Goal: Task Accomplishment & Management: Manage account settings

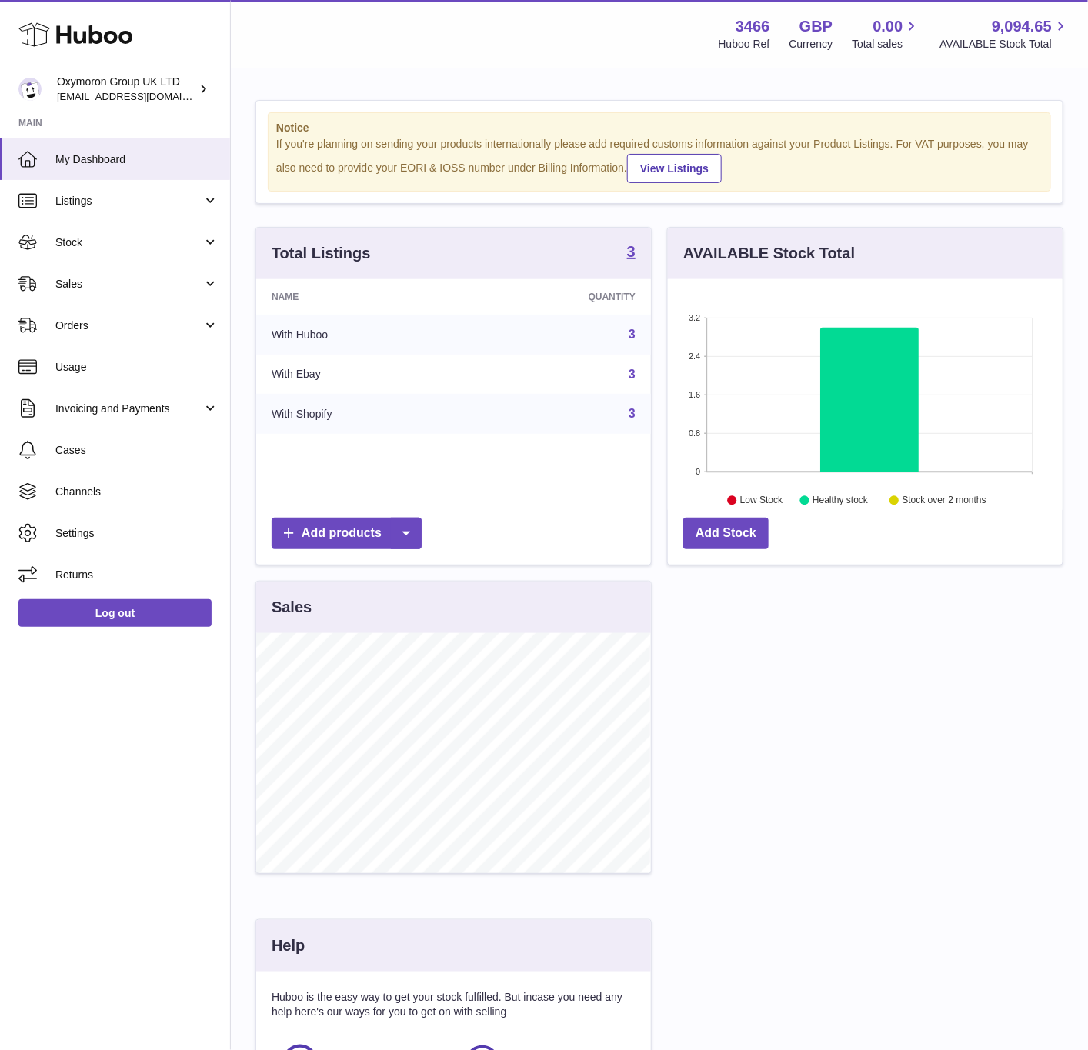
scroll to position [769004, 768849]
click at [114, 487] on span "Channels" at bounding box center [136, 492] width 163 height 15
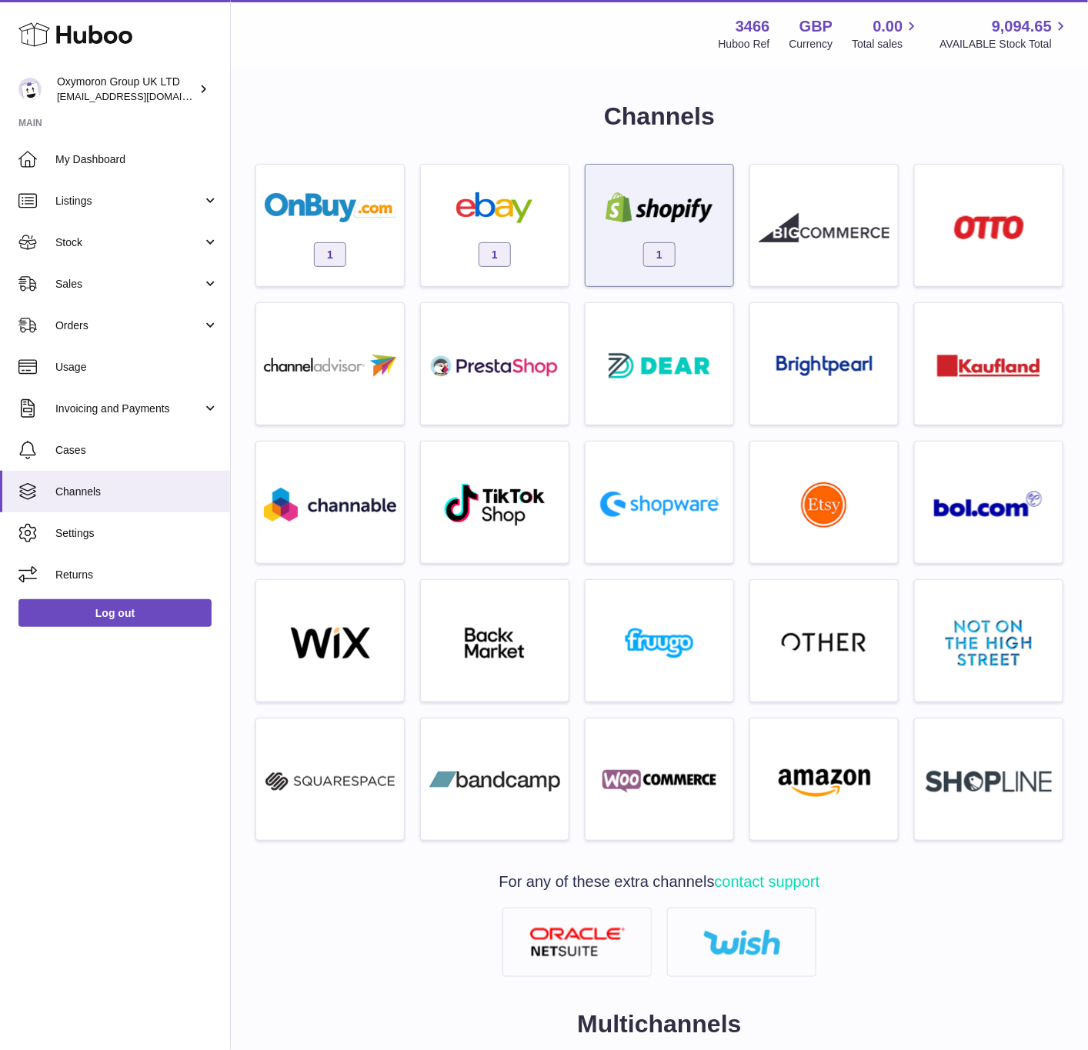
click at [647, 238] on div "1" at bounding box center [659, 229] width 132 height 98
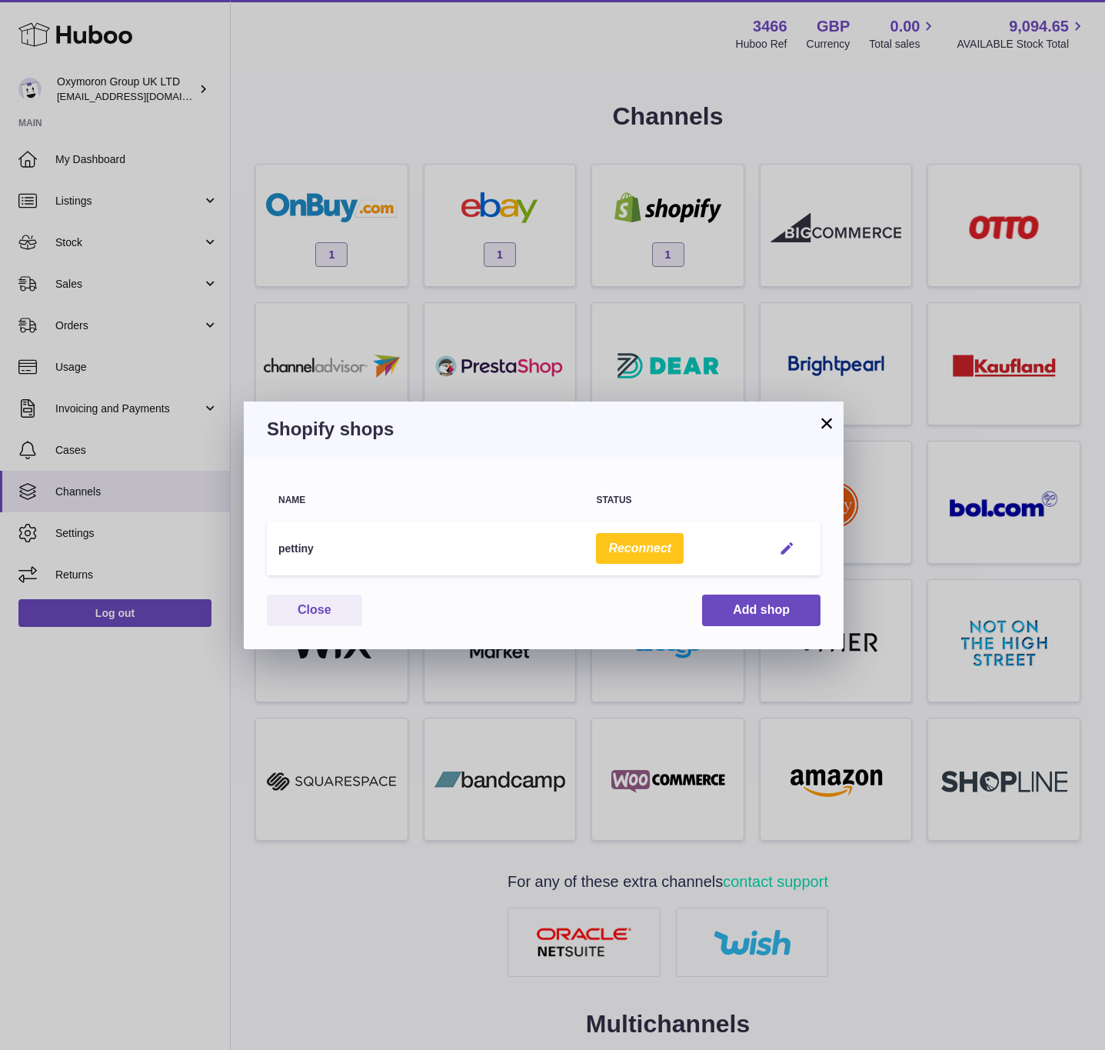
click at [790, 550] on em "button" at bounding box center [787, 549] width 16 height 16
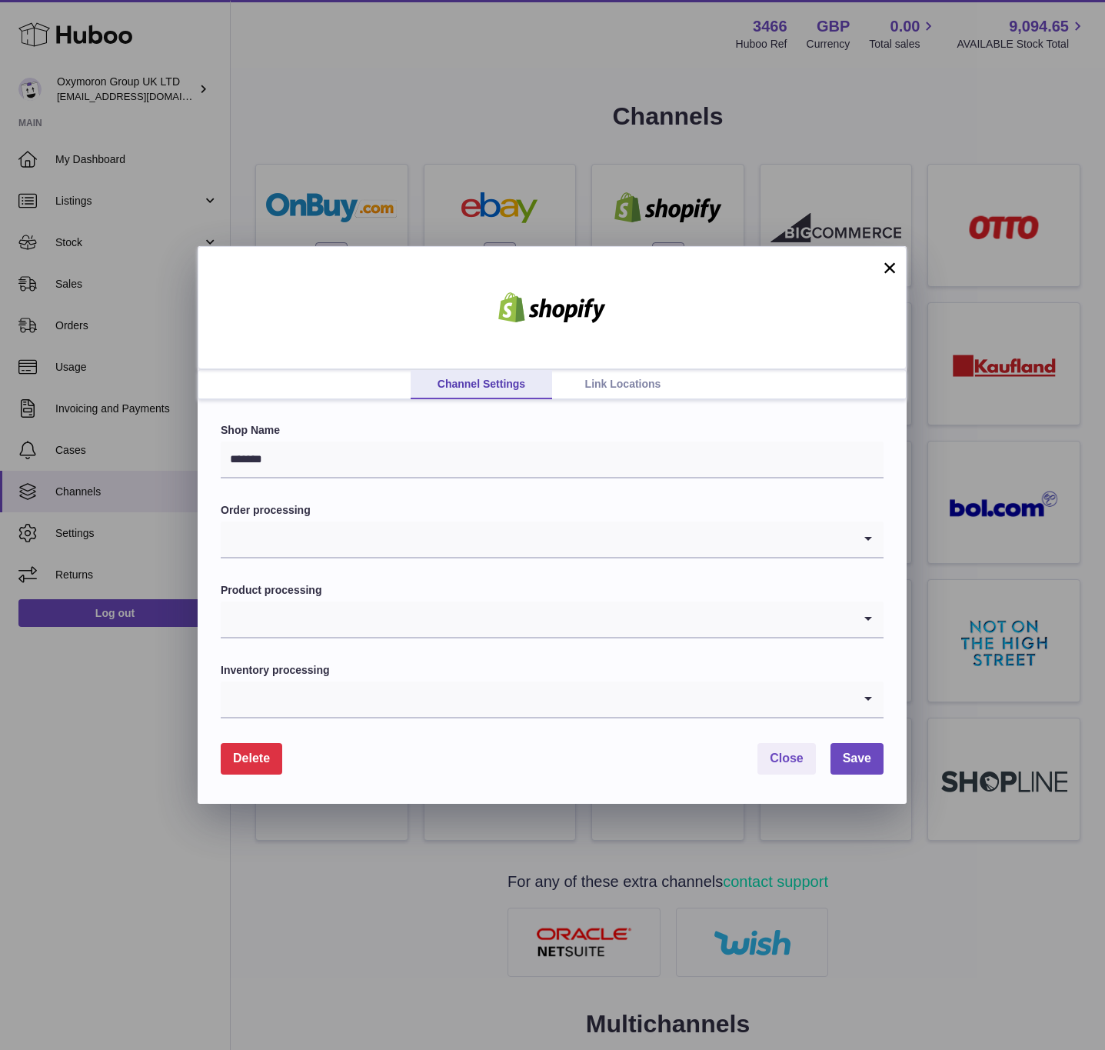
click at [591, 376] on link "Link Locations" at bounding box center [623, 384] width 142 height 29
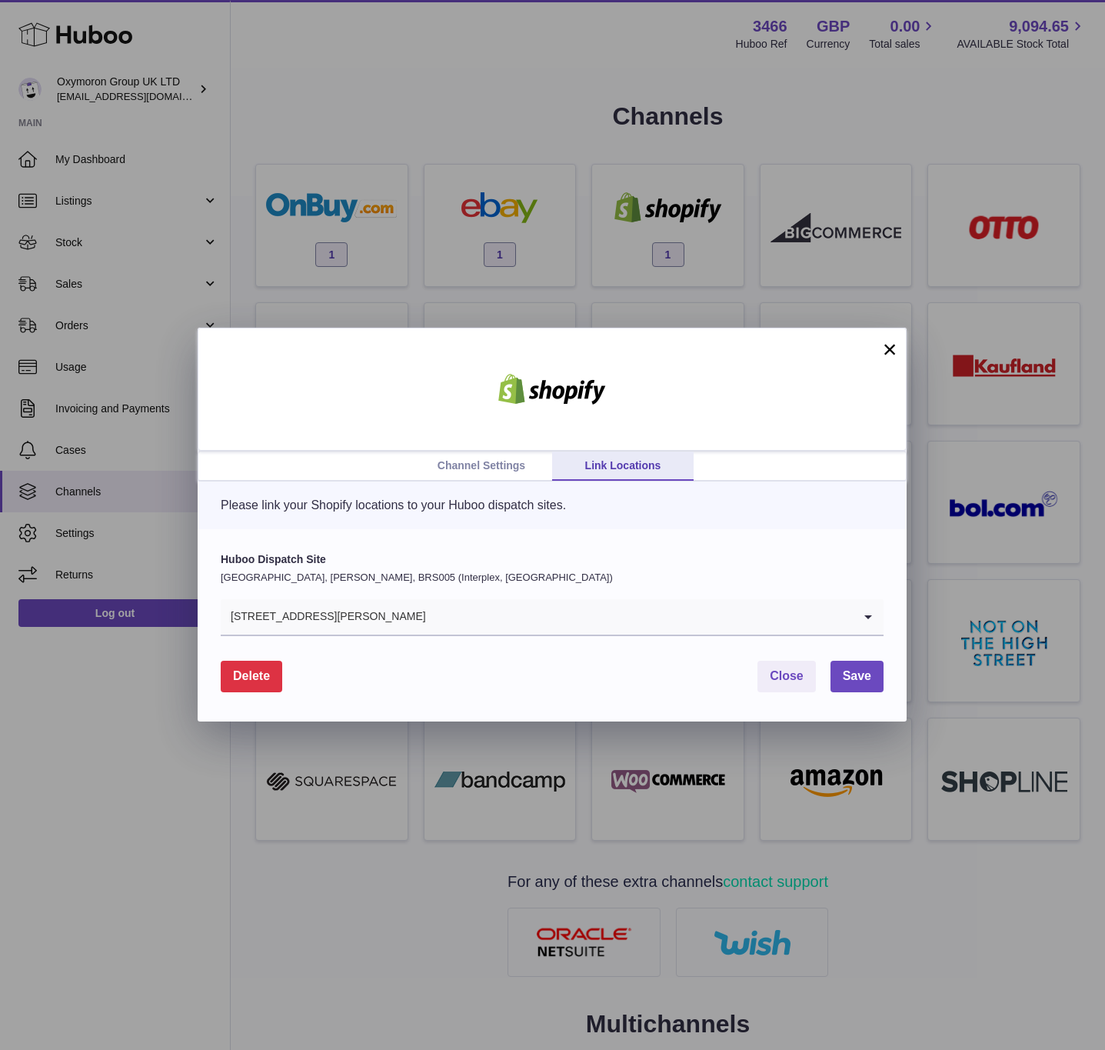
click at [421, 603] on div "71-75 Shelton Street, Covent Garden" at bounding box center [537, 616] width 632 height 35
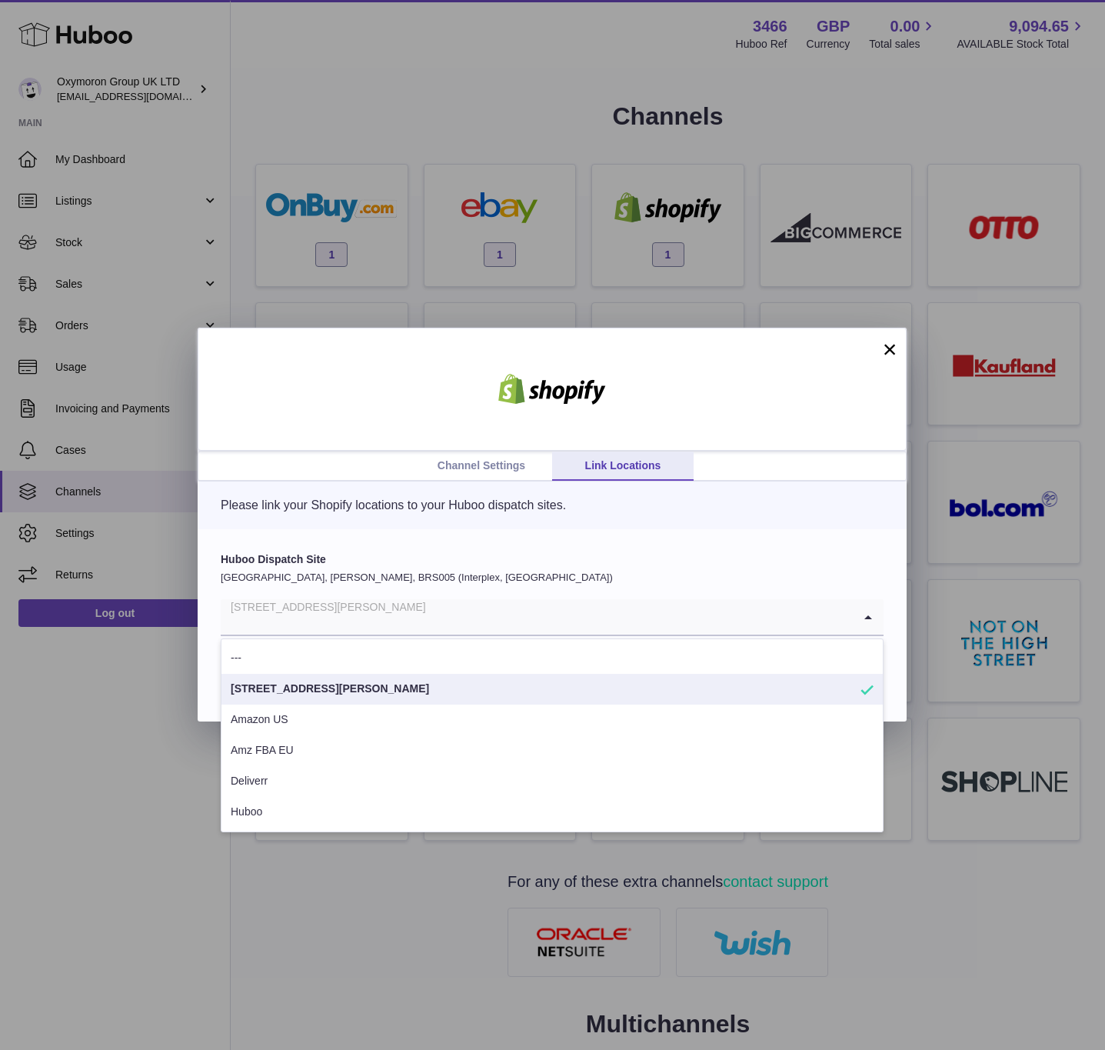
click at [365, 695] on li "71-75 Shelton Street, Covent Garden" at bounding box center [553, 689] width 662 height 31
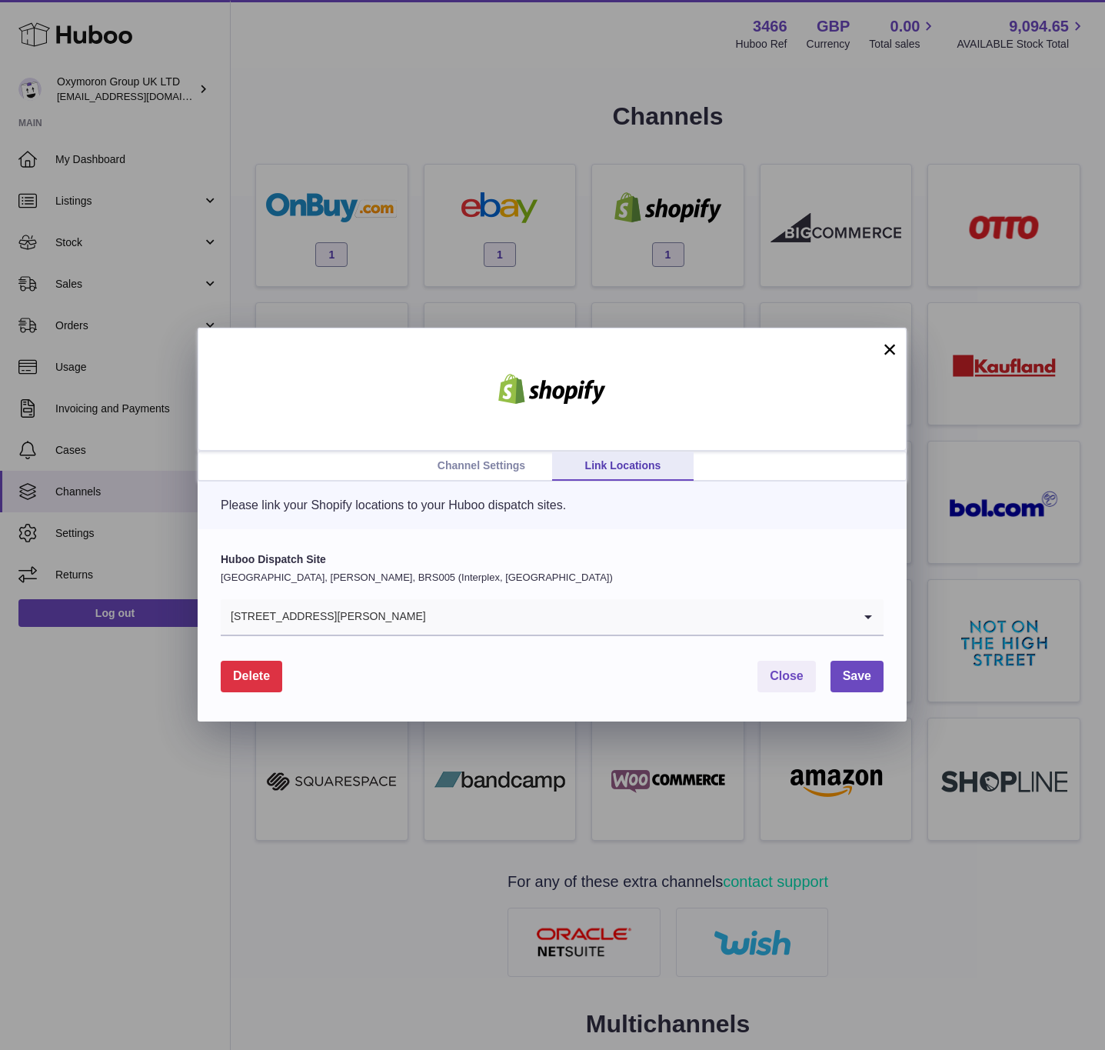
click at [877, 693] on div "Huboo Dispatch Site United Kingdom, Bradley Stoke, BRS005 (Interplex, UK) 71-75…" at bounding box center [552, 625] width 709 height 192
click at [879, 682] on button "Save" at bounding box center [857, 677] width 53 height 32
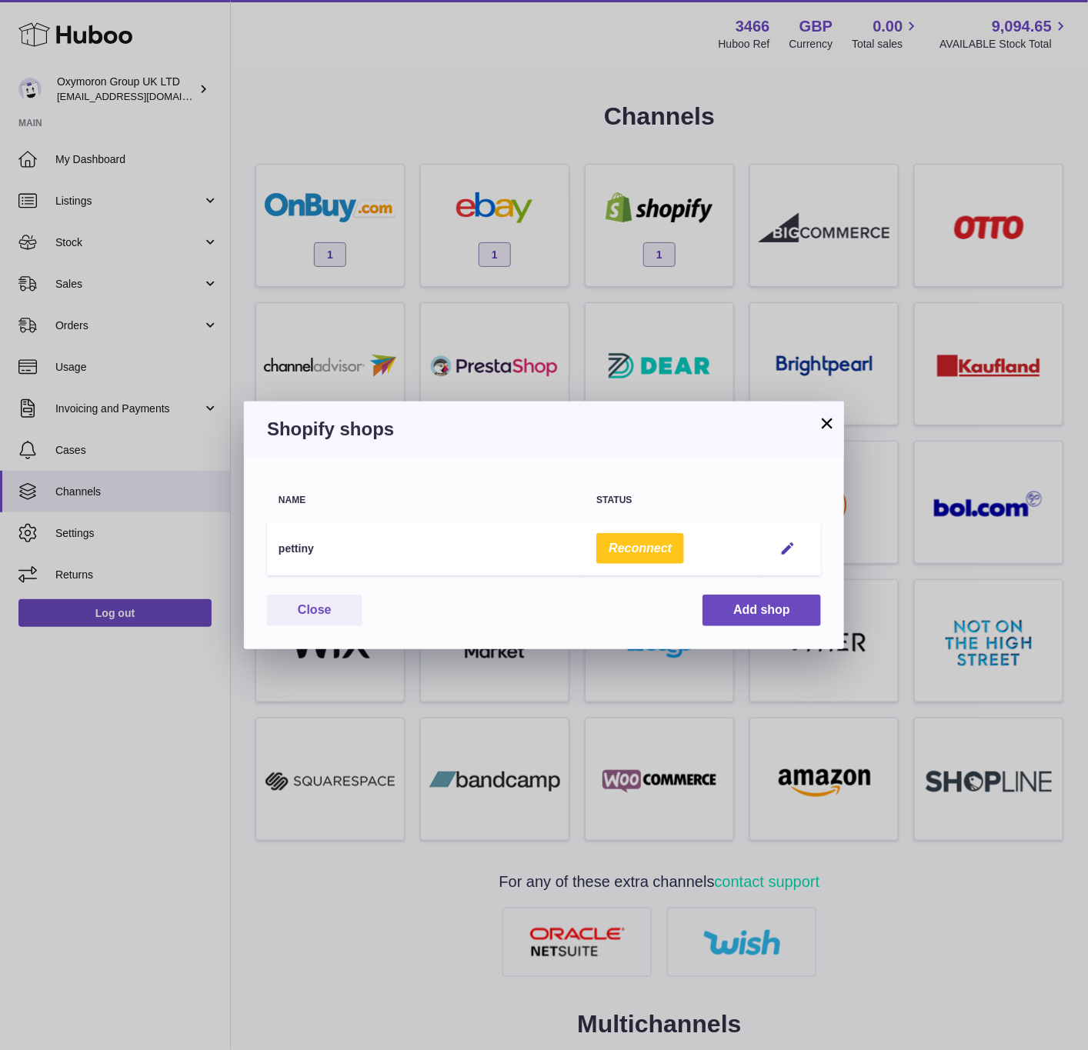
click at [635, 538] on button "Reconnect" at bounding box center [640, 549] width 88 height 32
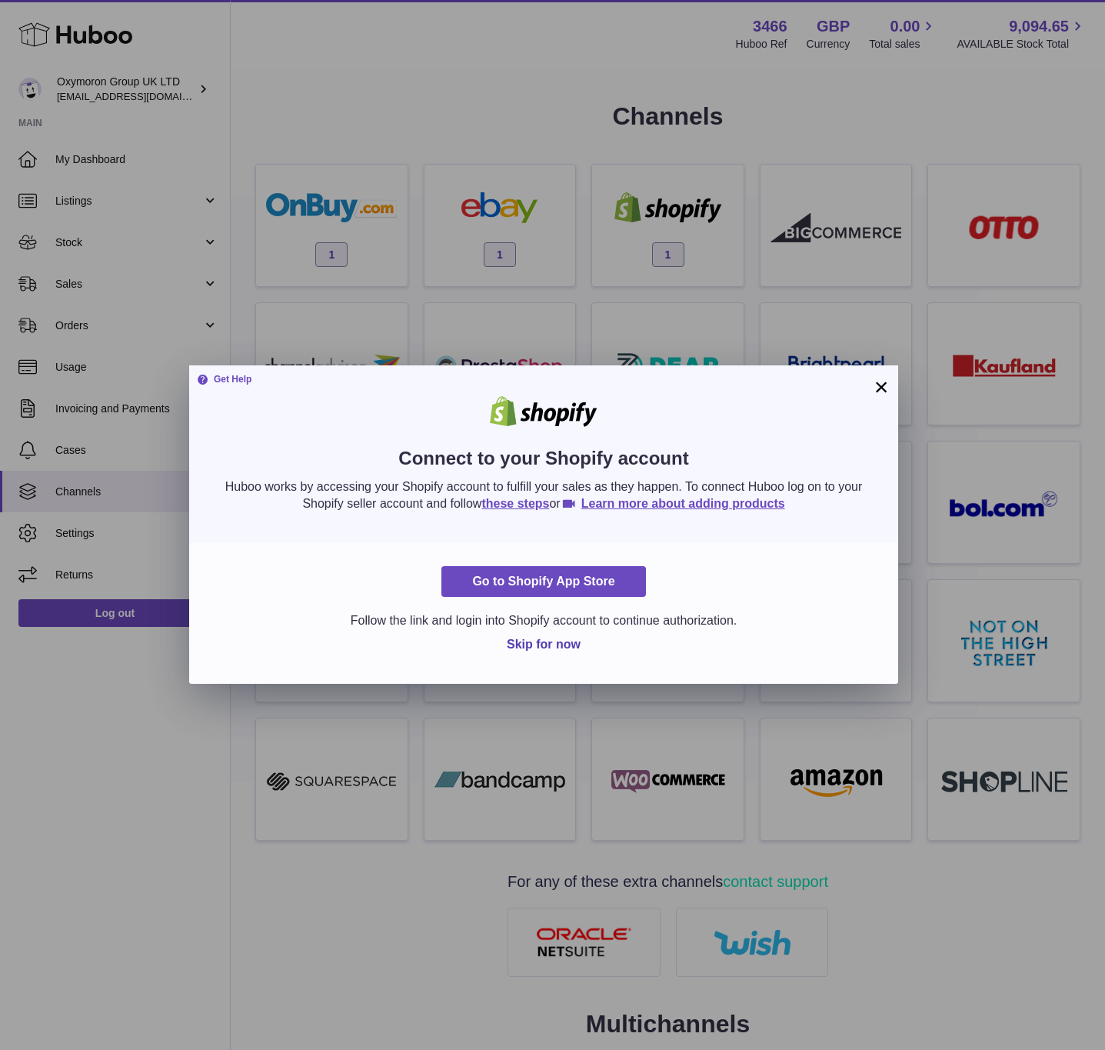
click at [882, 385] on button "×" at bounding box center [881, 387] width 18 height 18
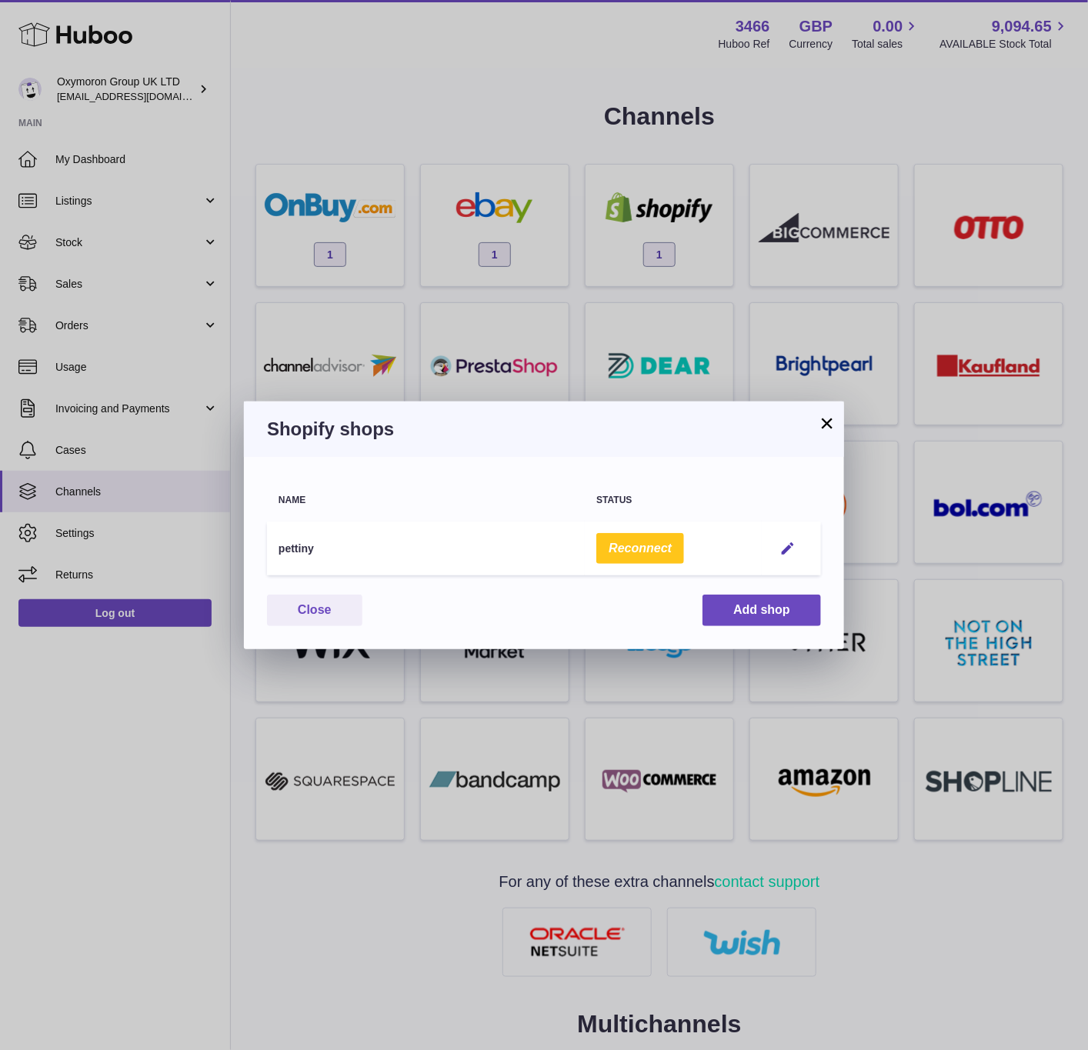
click at [755, 114] on div "× Shopify shops Name Status pettiny Reconnect Edit You have not connected shop …" at bounding box center [544, 525] width 1088 height 1050
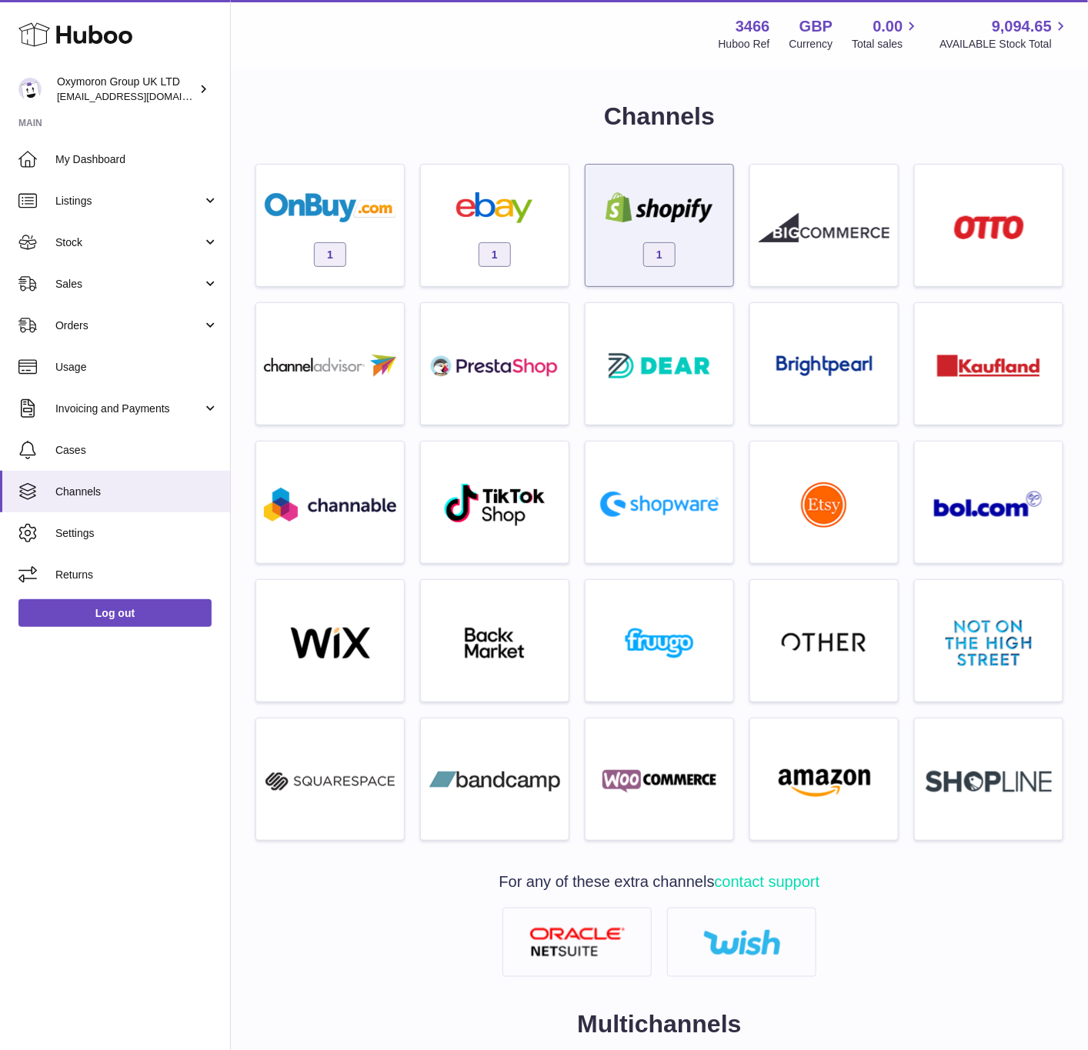
click at [672, 250] on span "1" at bounding box center [659, 254] width 32 height 25
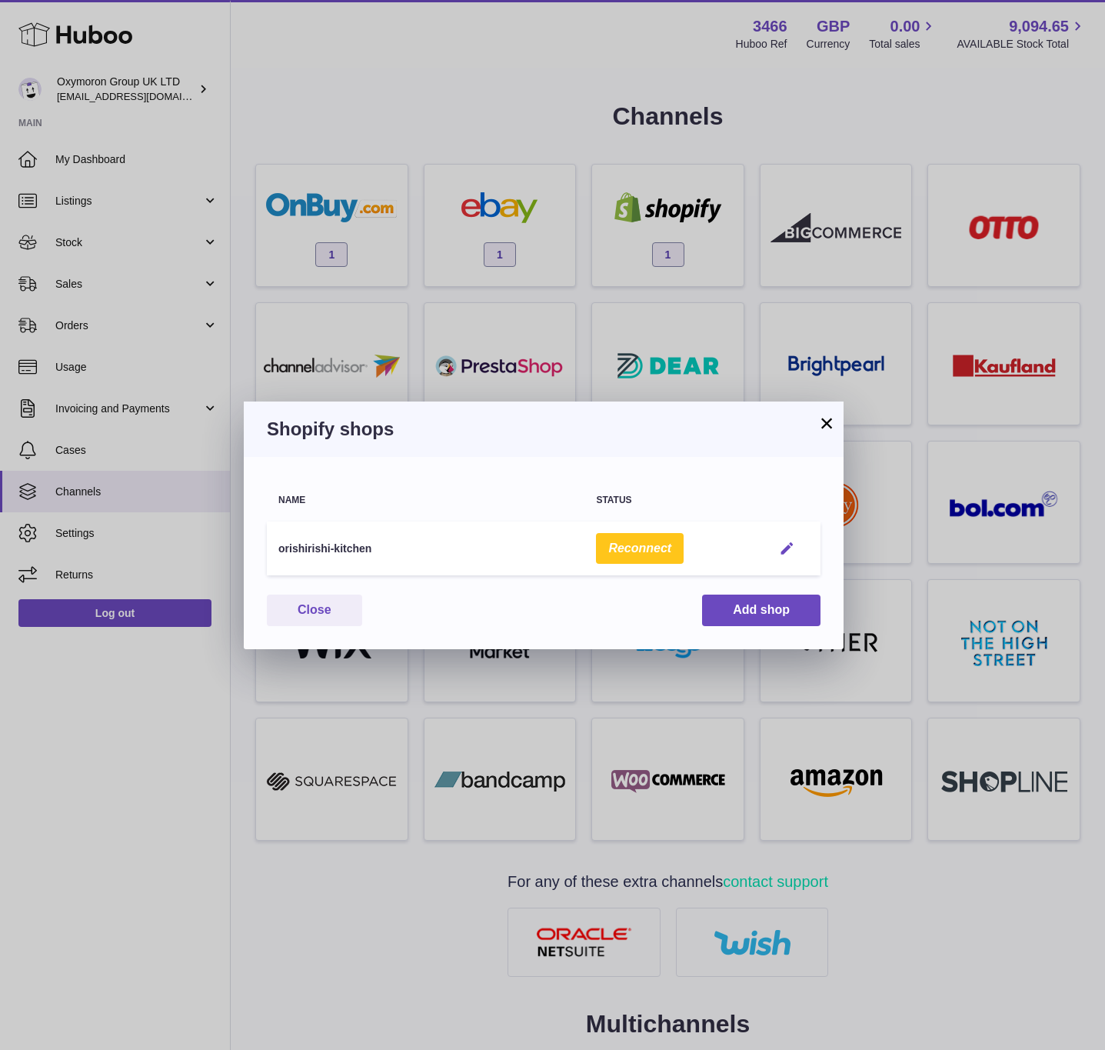
click at [783, 543] on em "button" at bounding box center [787, 549] width 16 height 16
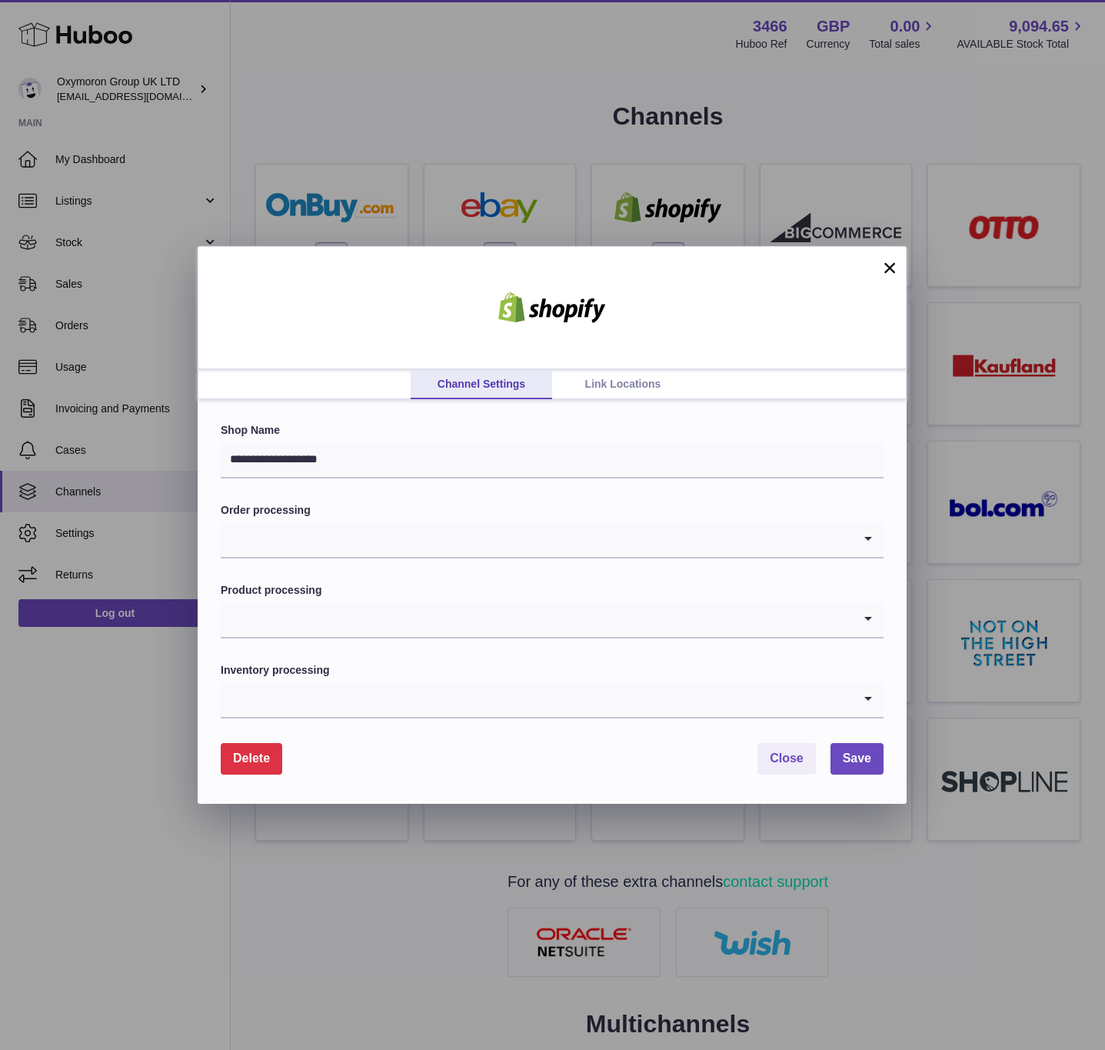
click at [575, 382] on link "Link Locations" at bounding box center [623, 384] width 142 height 29
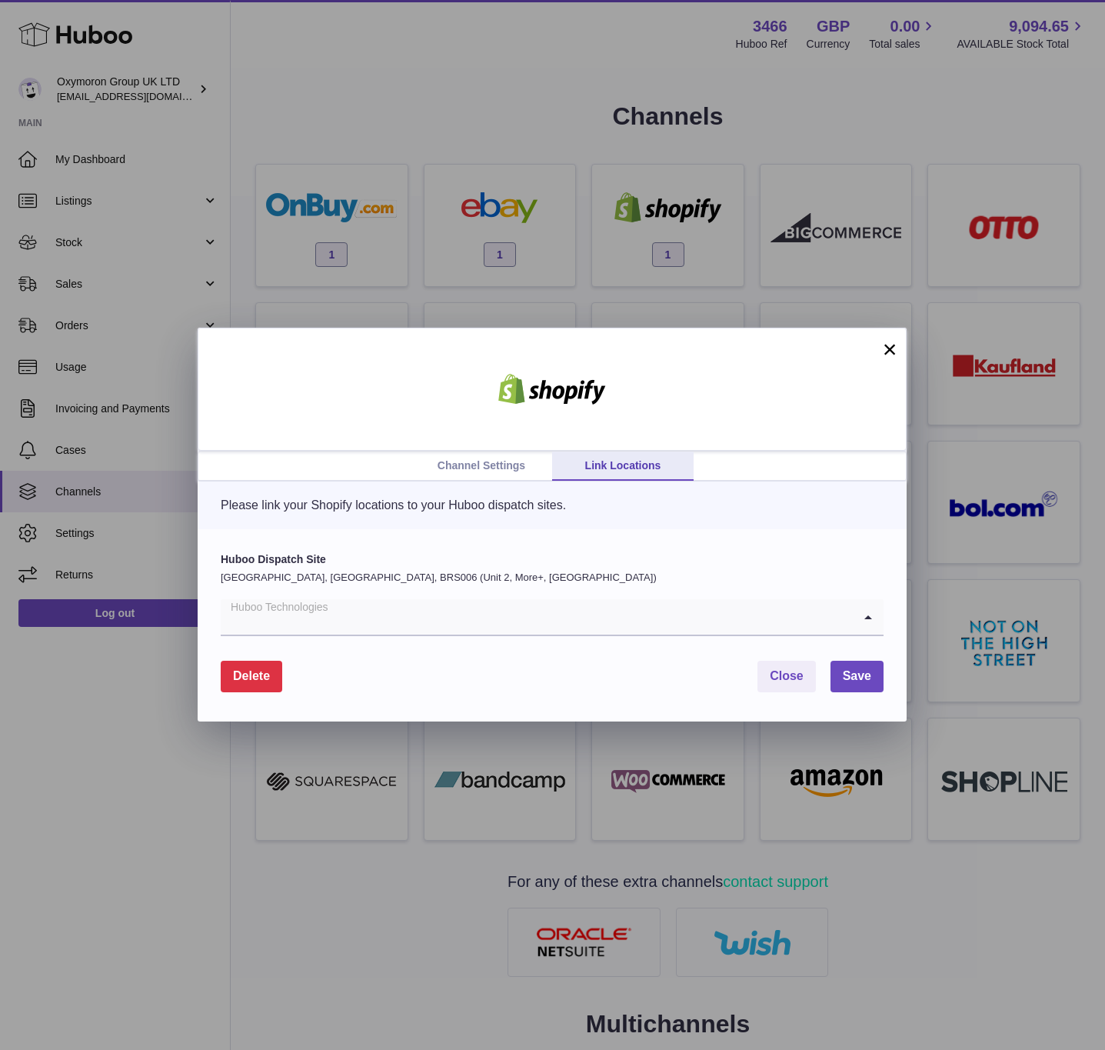
click at [348, 602] on input "Search for option" at bounding box center [537, 616] width 632 height 35
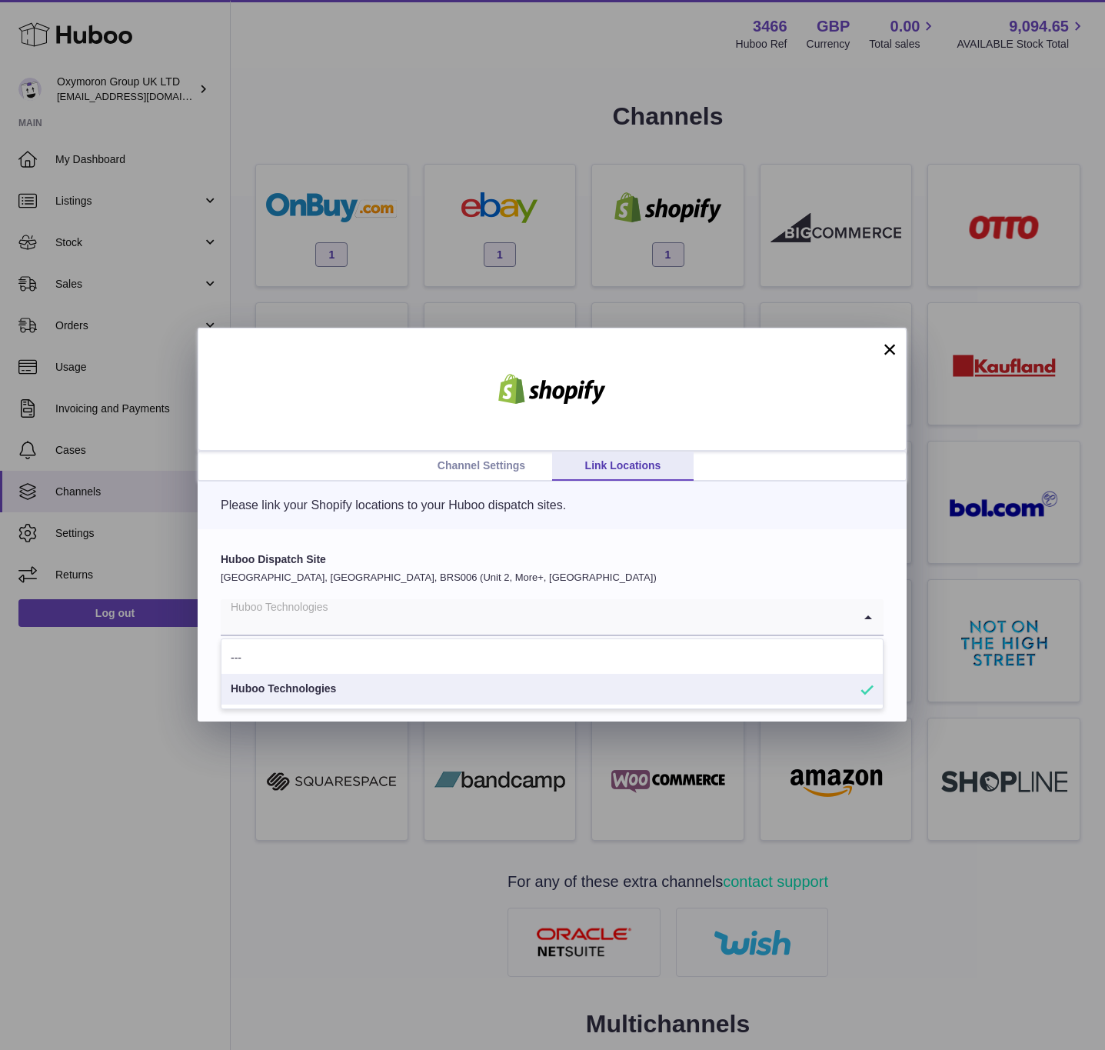
click at [337, 688] on li "Huboo Technologies" at bounding box center [553, 689] width 662 height 31
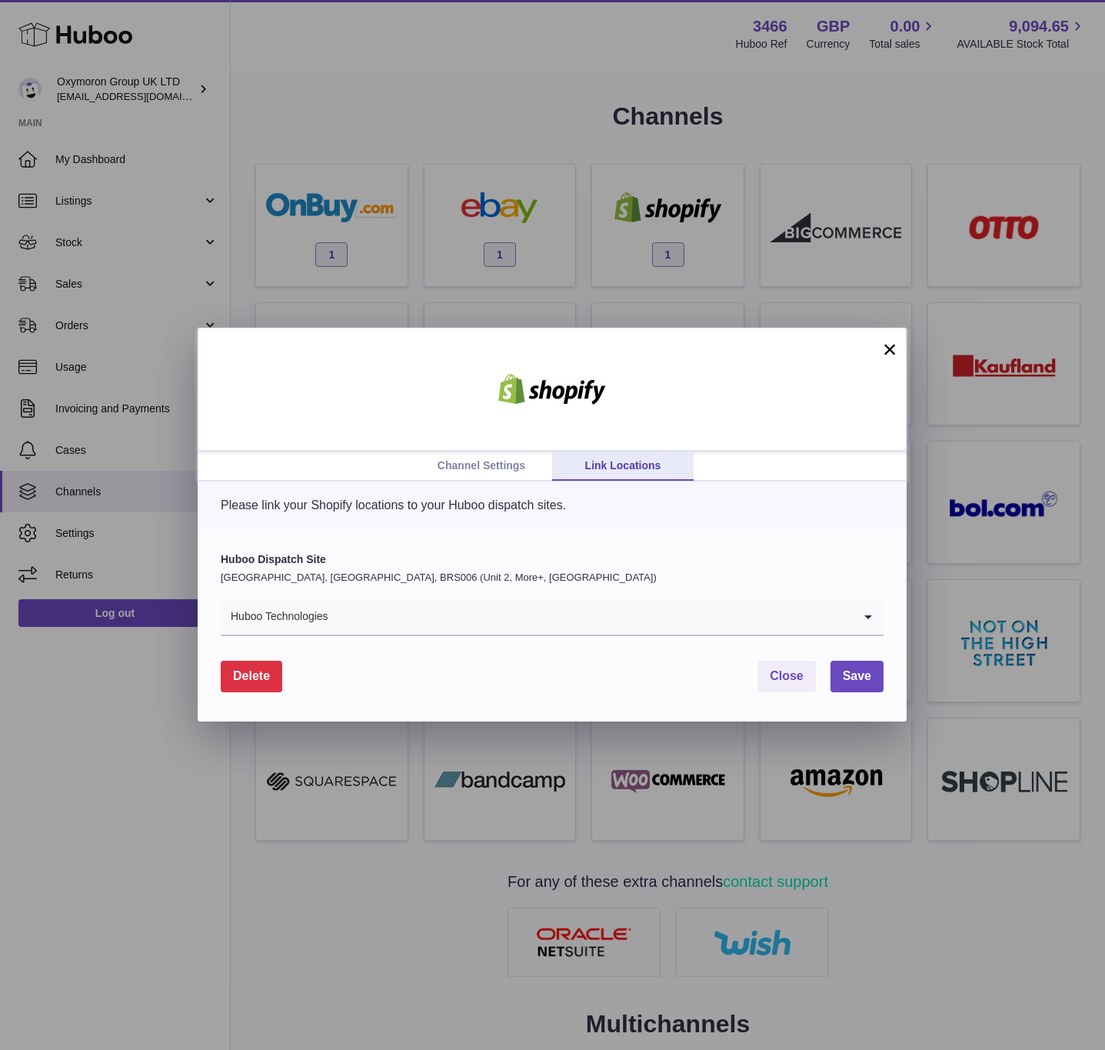
click at [360, 302] on div "Channel Settings Link Locations × Please link your Shopify locations to your Hu…" at bounding box center [552, 525] width 1105 height 1050
